Goal: Task Accomplishment & Management: Use online tool/utility

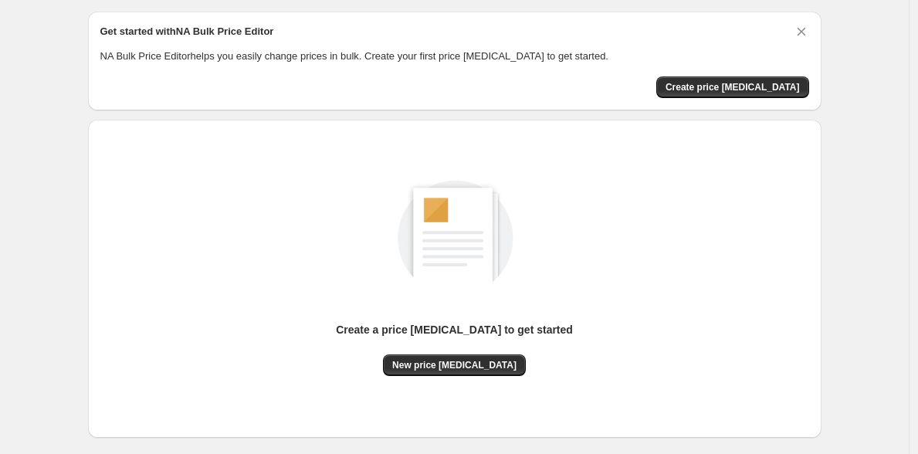
scroll to position [124, 0]
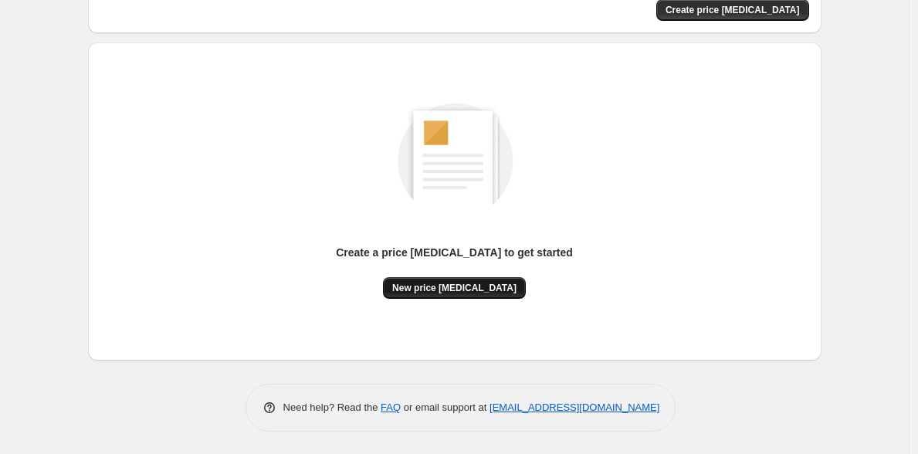
click at [442, 289] on span "New price [MEDICAL_DATA]" at bounding box center [454, 288] width 124 height 12
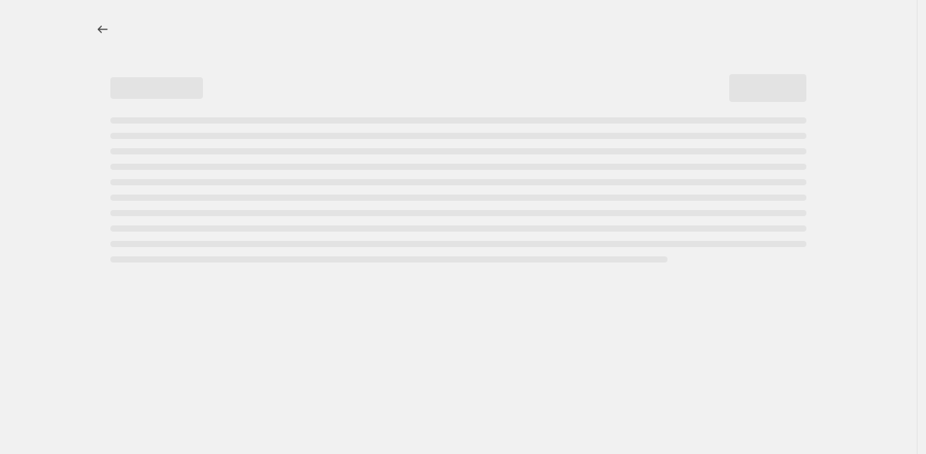
select select "percentage"
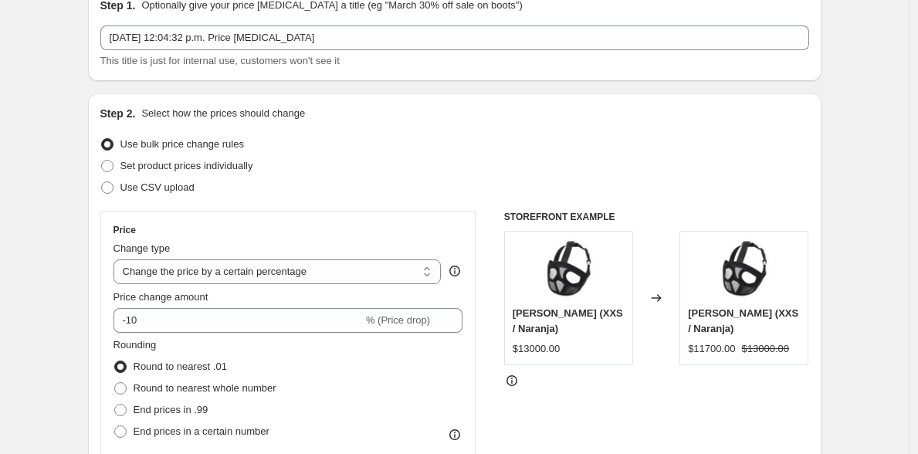
scroll to position [156, 0]
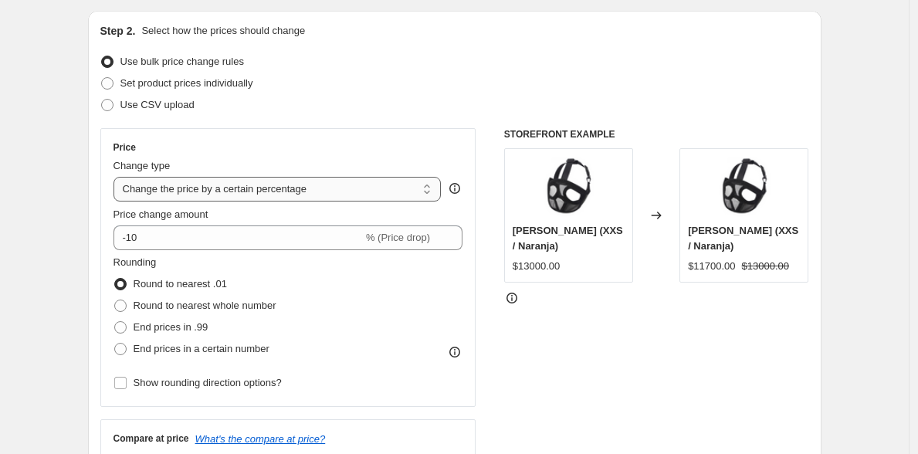
click at [345, 191] on select "Change the price to a certain amount Change the price by a certain amount Chang…" at bounding box center [277, 189] width 328 height 25
click at [194, 83] on span "Set product prices individually" at bounding box center [186, 83] width 133 height 12
click at [102, 78] on input "Set product prices individually" at bounding box center [101, 77] width 1 height 1
radio input "true"
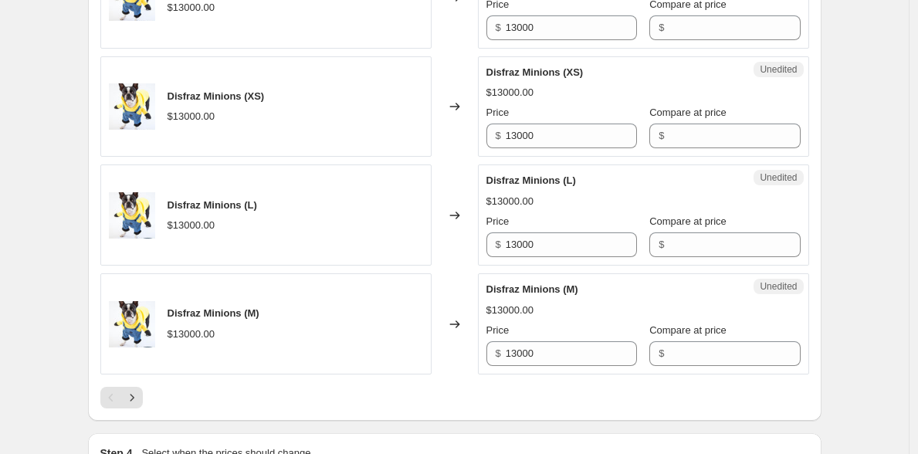
scroll to position [2518, 0]
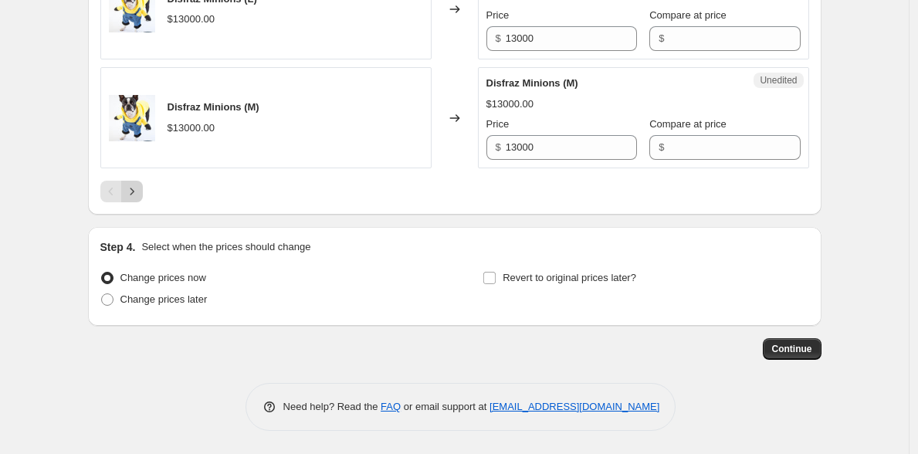
click at [137, 189] on icon "Next" at bounding box center [131, 191] width 15 height 15
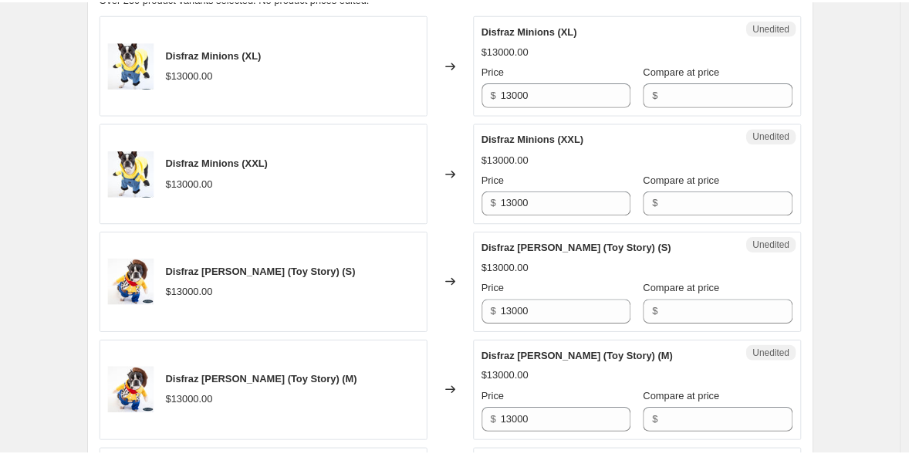
scroll to position [0, 0]
